Goal: Transaction & Acquisition: Purchase product/service

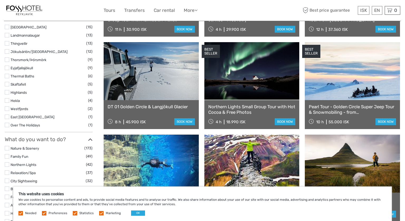
scroll to position [321, 0]
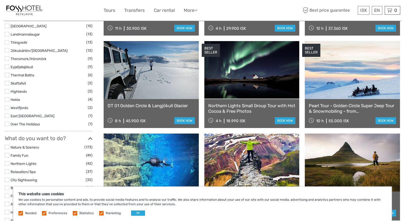
click at [236, 105] on link "Northern Lights Small Group Tour with Hot Cocoa & Free Photos" at bounding box center [251, 108] width 87 height 11
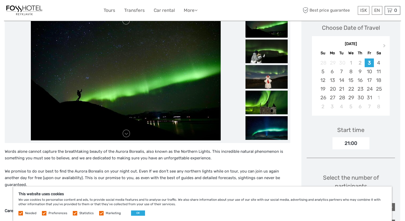
scroll to position [62, 0]
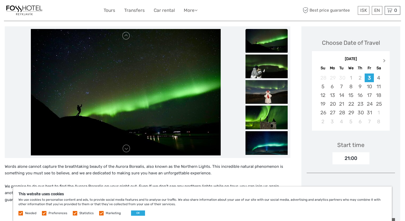
click at [385, 61] on button "Next Month" at bounding box center [384, 62] width 8 height 8
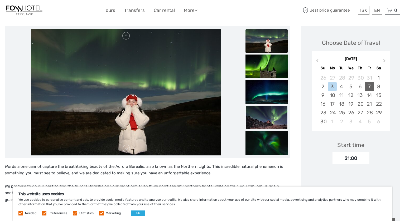
click at [367, 86] on div "7" at bounding box center [368, 86] width 9 height 9
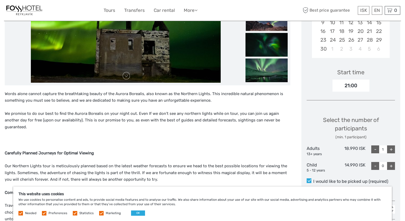
scroll to position [135, 0]
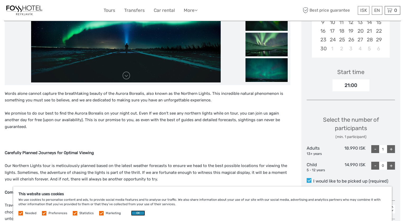
click at [140, 213] on button "OK" at bounding box center [138, 212] width 14 height 5
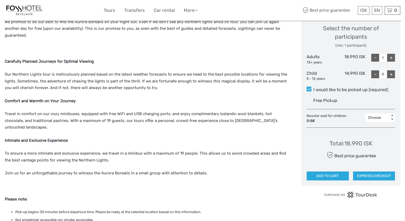
scroll to position [224, 0]
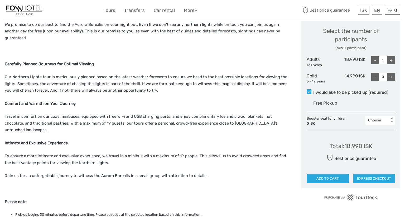
click at [391, 60] on div "+" at bounding box center [391, 60] width 8 height 8
type input "2"
drag, startPoint x: 373, startPoint y: 145, endPoint x: 344, endPoint y: 146, distance: 29.5
click at [344, 146] on div "Total : 37.980 ISK Best price guarantee ADD TO CART EXPRESS CHECKOUT" at bounding box center [350, 159] width 88 height 48
copy div "37.980 ISK"
